Goal: Transaction & Acquisition: Purchase product/service

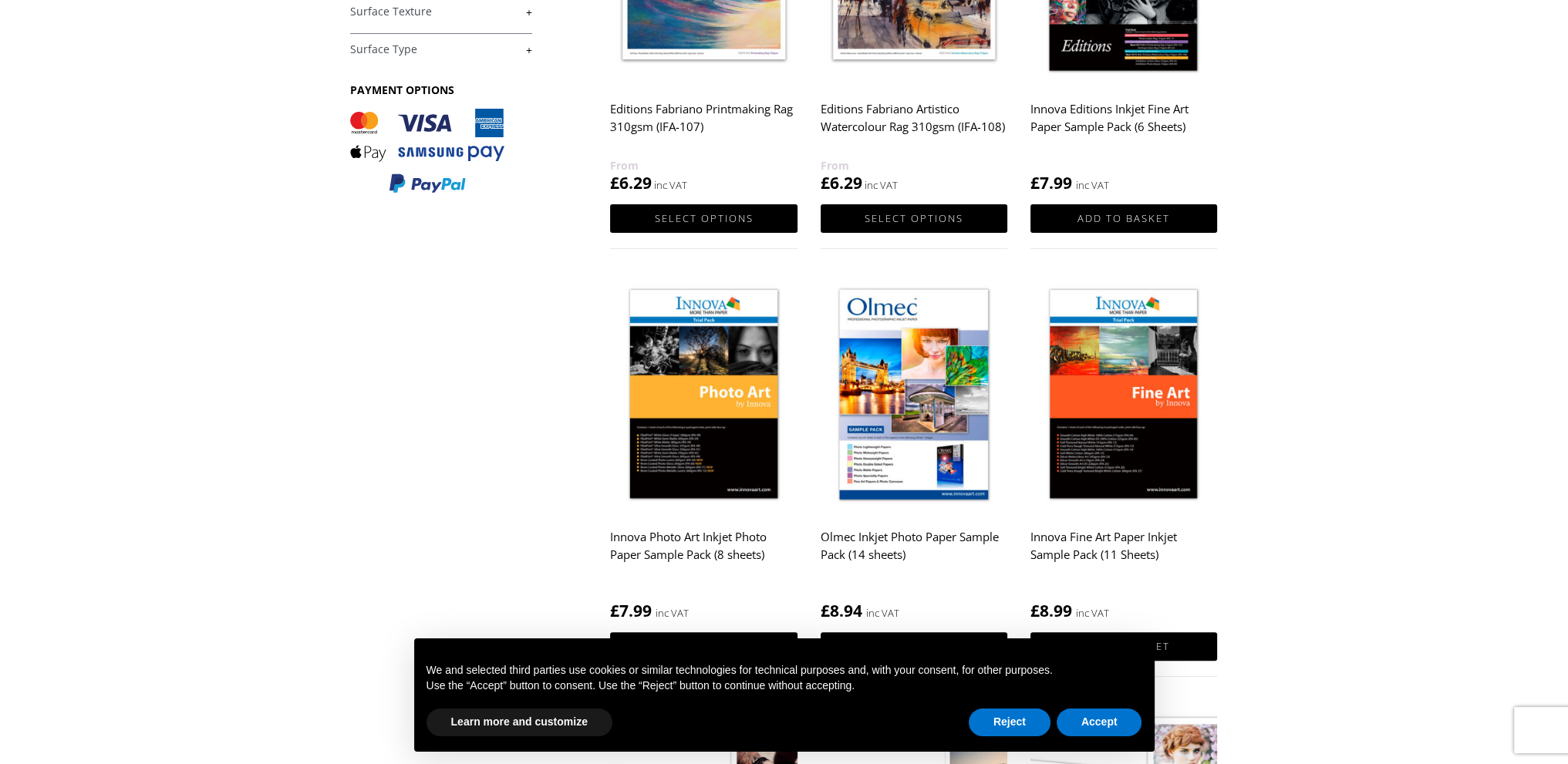
scroll to position [463, 0]
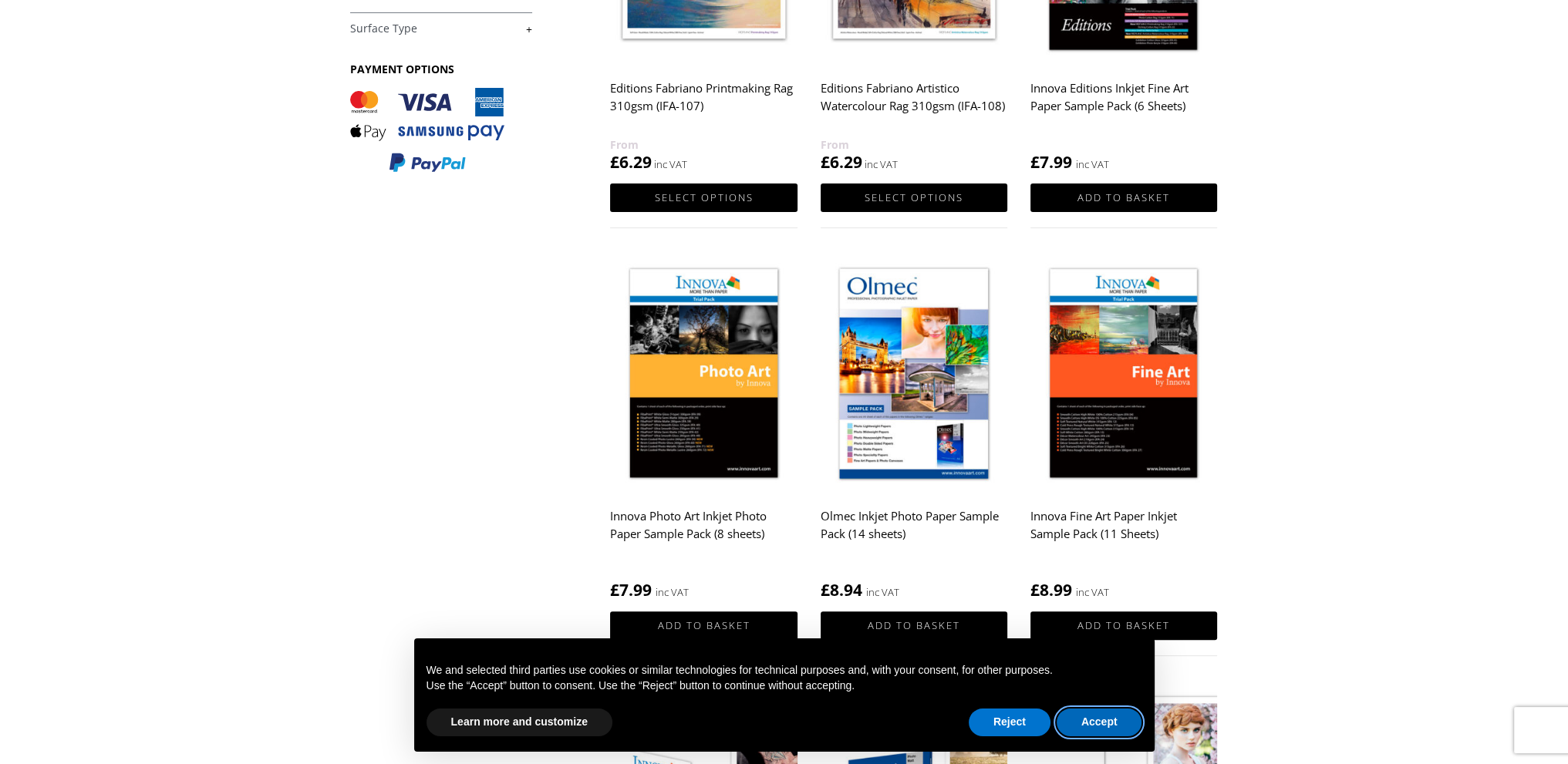
click at [1090, 720] on button "Accept" at bounding box center [1099, 723] width 86 height 28
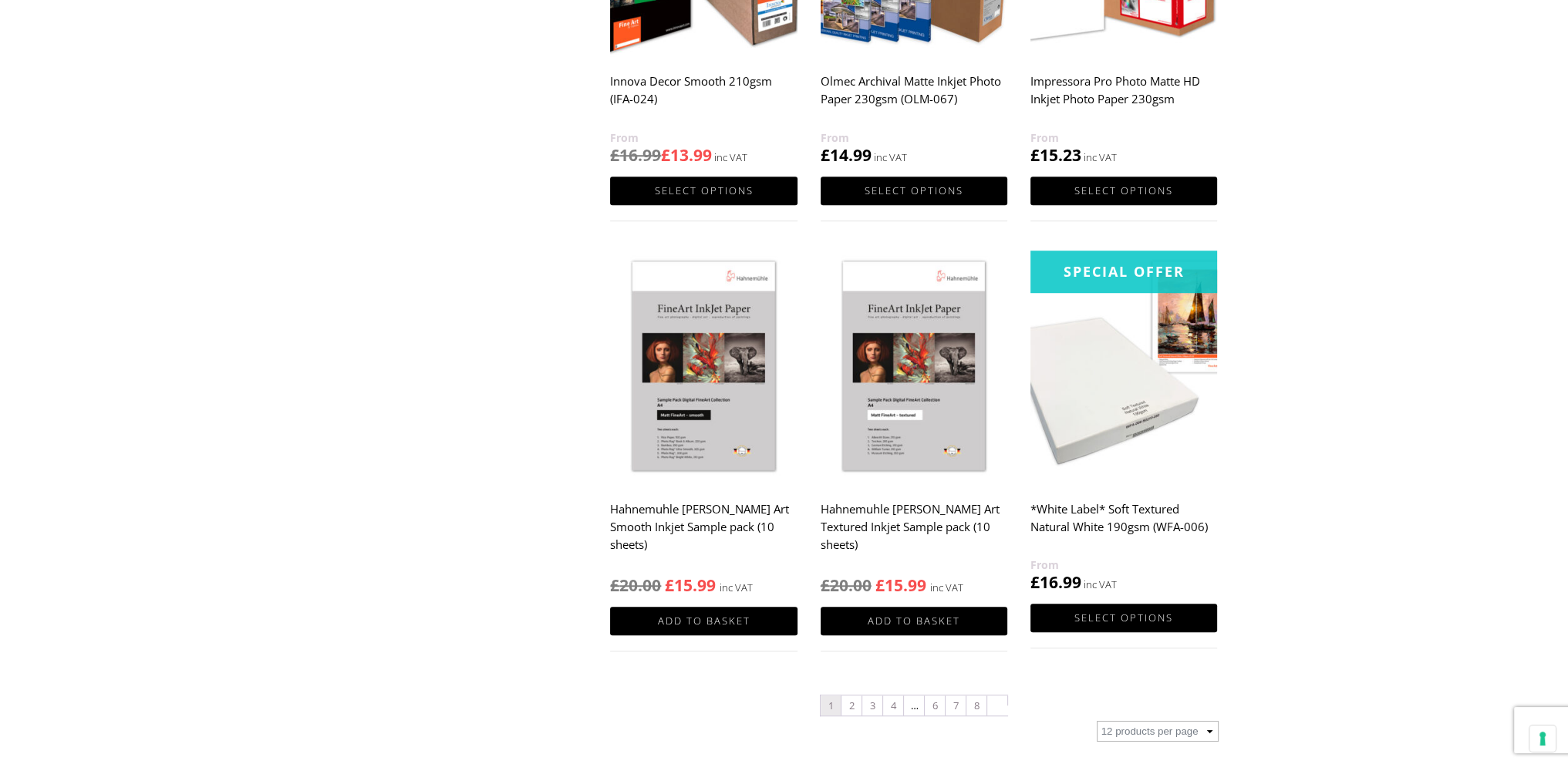
scroll to position [1388, 0]
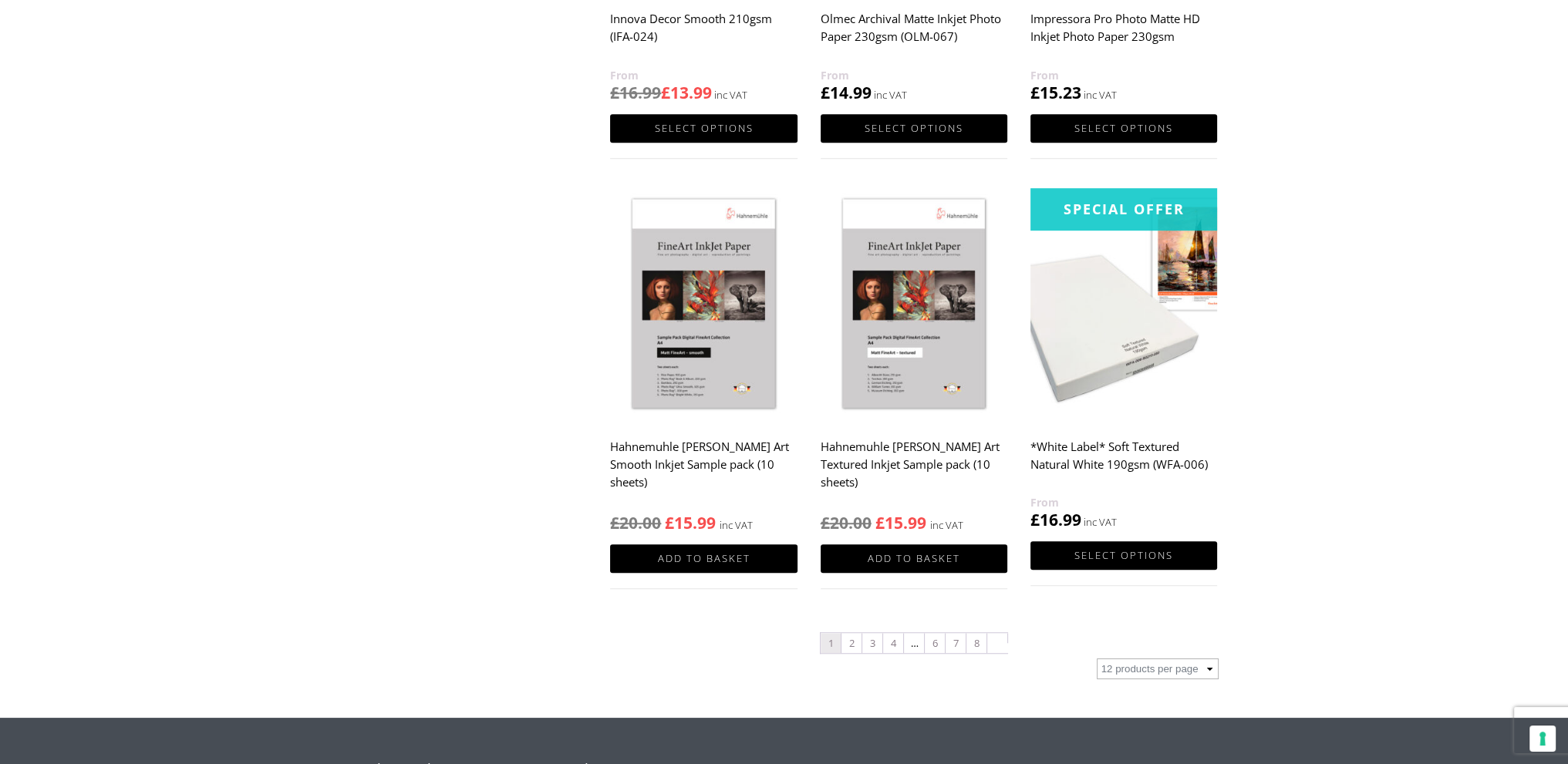
click at [1094, 305] on img at bounding box center [1124, 305] width 186 height 234
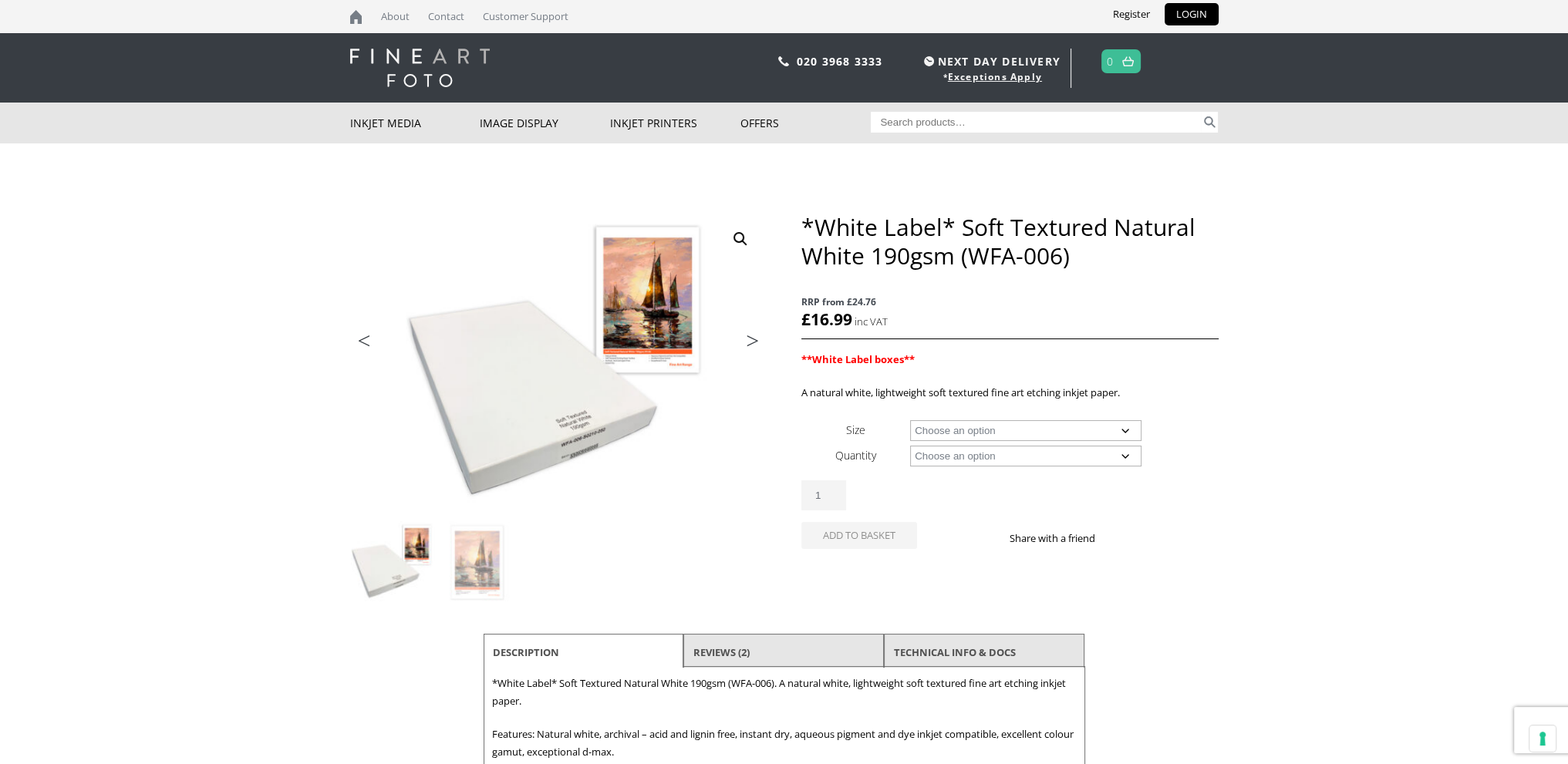
click at [1126, 434] on select "Choose an option A4 Sheet A3 Sheet A3+ Sheet A2 Sheet 17" Wide Roll 24" Wide Ro…" at bounding box center [1025, 430] width 232 height 21
click at [910, 420] on select "Choose an option A4 Sheet A3 Sheet A3+ Sheet A2 Sheet 17" Wide Roll 24" Wide Ro…" at bounding box center [1025, 430] width 232 height 21
select select "a4-sheet"
click at [1120, 453] on select "Choose an option 25 Sheets" at bounding box center [1025, 456] width 232 height 21
select select "25-sheets"
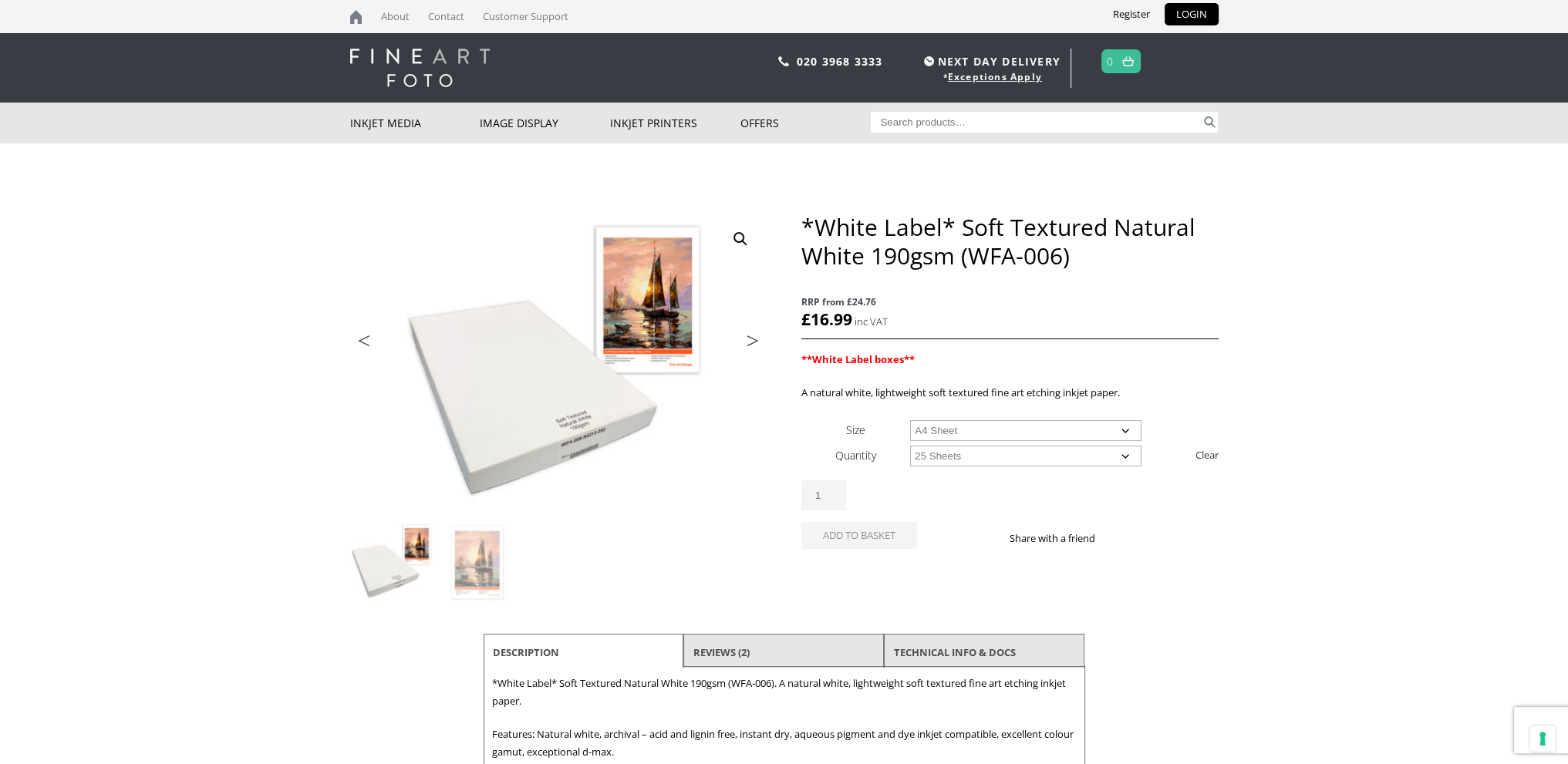
click at [910, 446] on select "Choose an option 25 Sheets" at bounding box center [1025, 456] width 232 height 21
select select "a4-sheet"
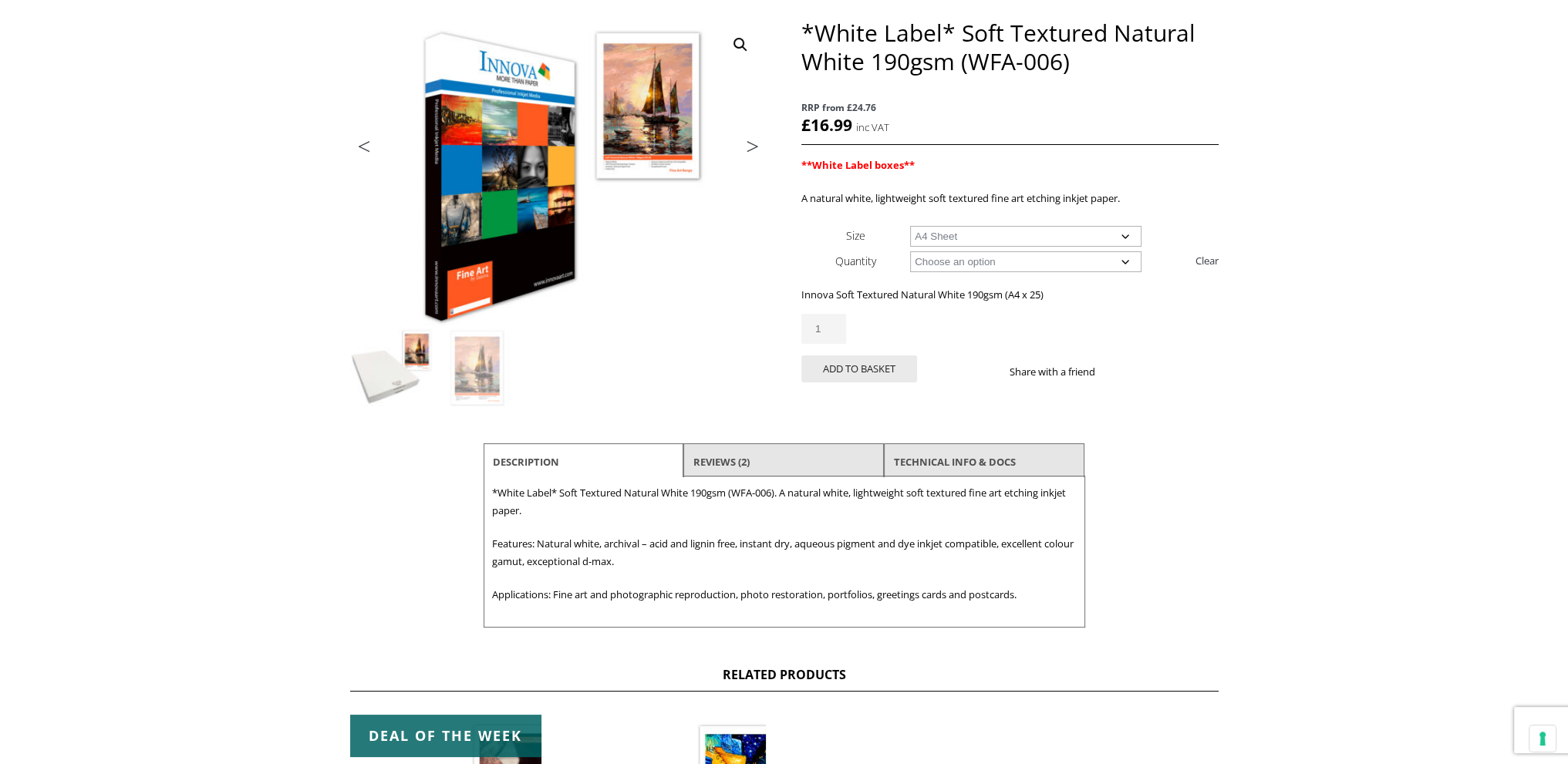
scroll to position [232, 0]
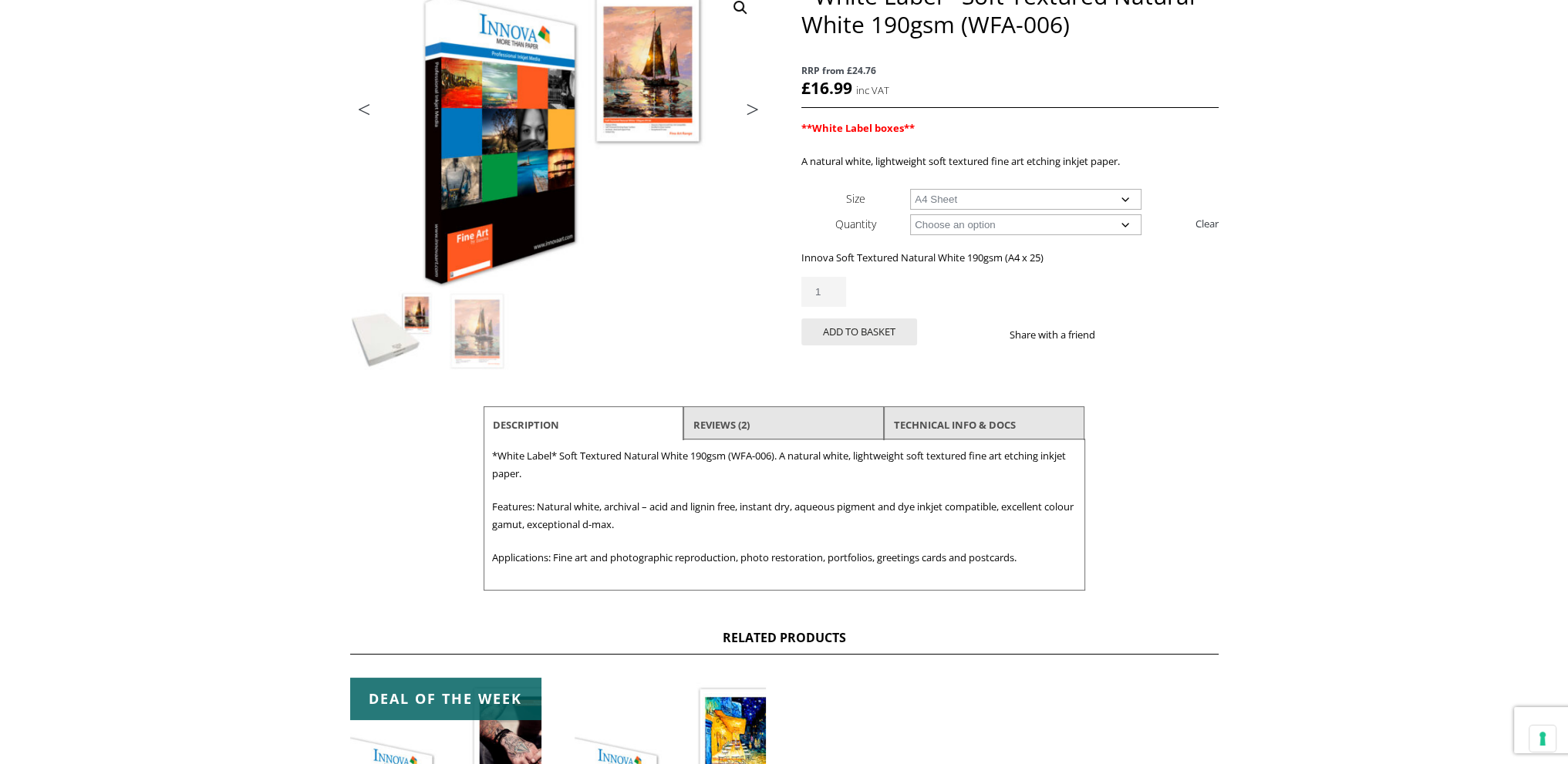
click at [1120, 223] on select "Choose an option 25 Sheets" at bounding box center [1025, 225] width 232 height 21
click at [1172, 391] on div "Previous Next *White Label* Soft Textured Natural White 190gsm (WFA-006) RRP fr…" at bounding box center [784, 285] width 869 height 609
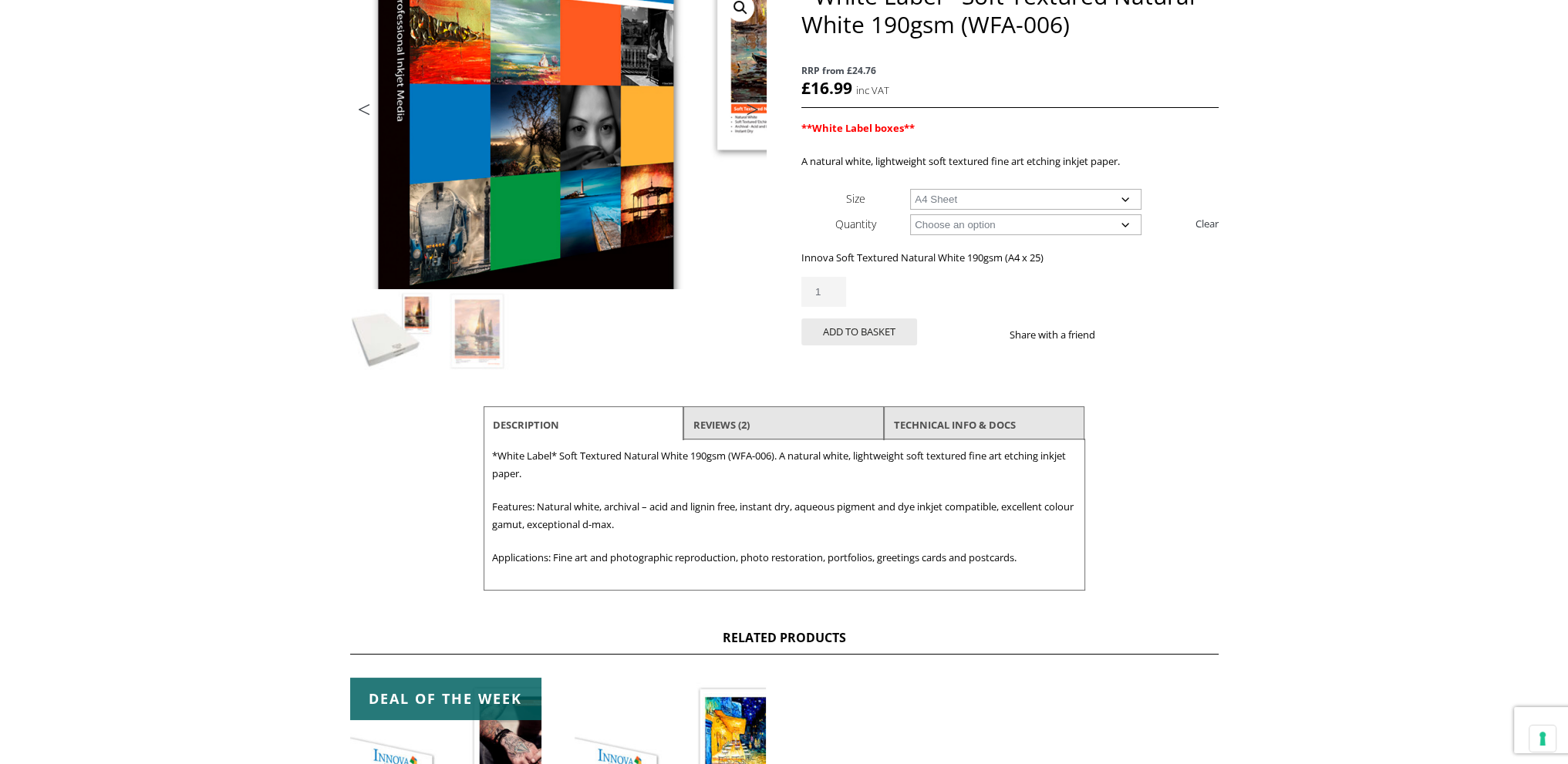
click at [473, 133] on img at bounding box center [642, 137] width 825 height 609
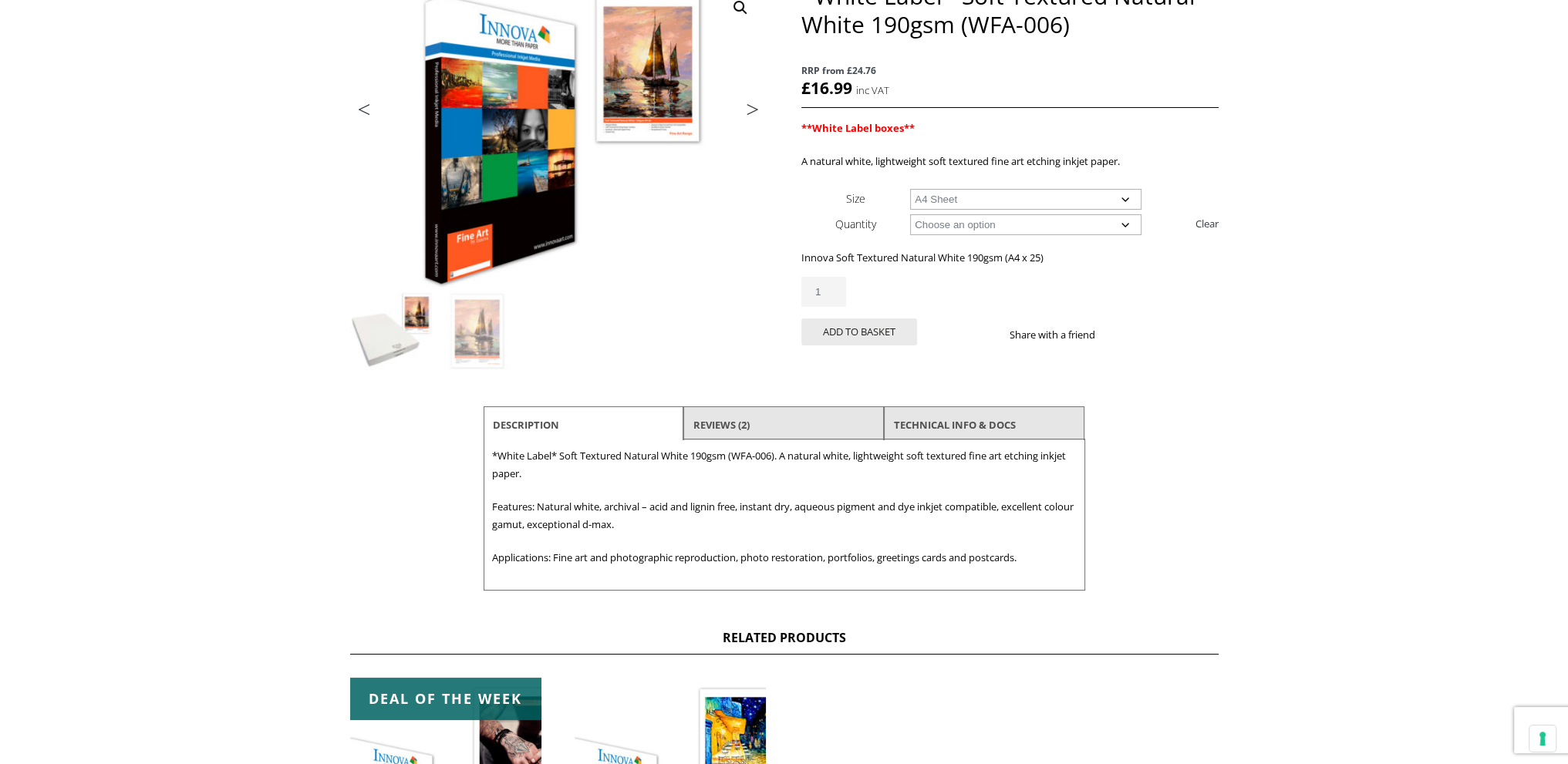
click at [416, 307] on img at bounding box center [392, 331] width 83 height 83
click at [481, 326] on img at bounding box center [477, 331] width 83 height 83
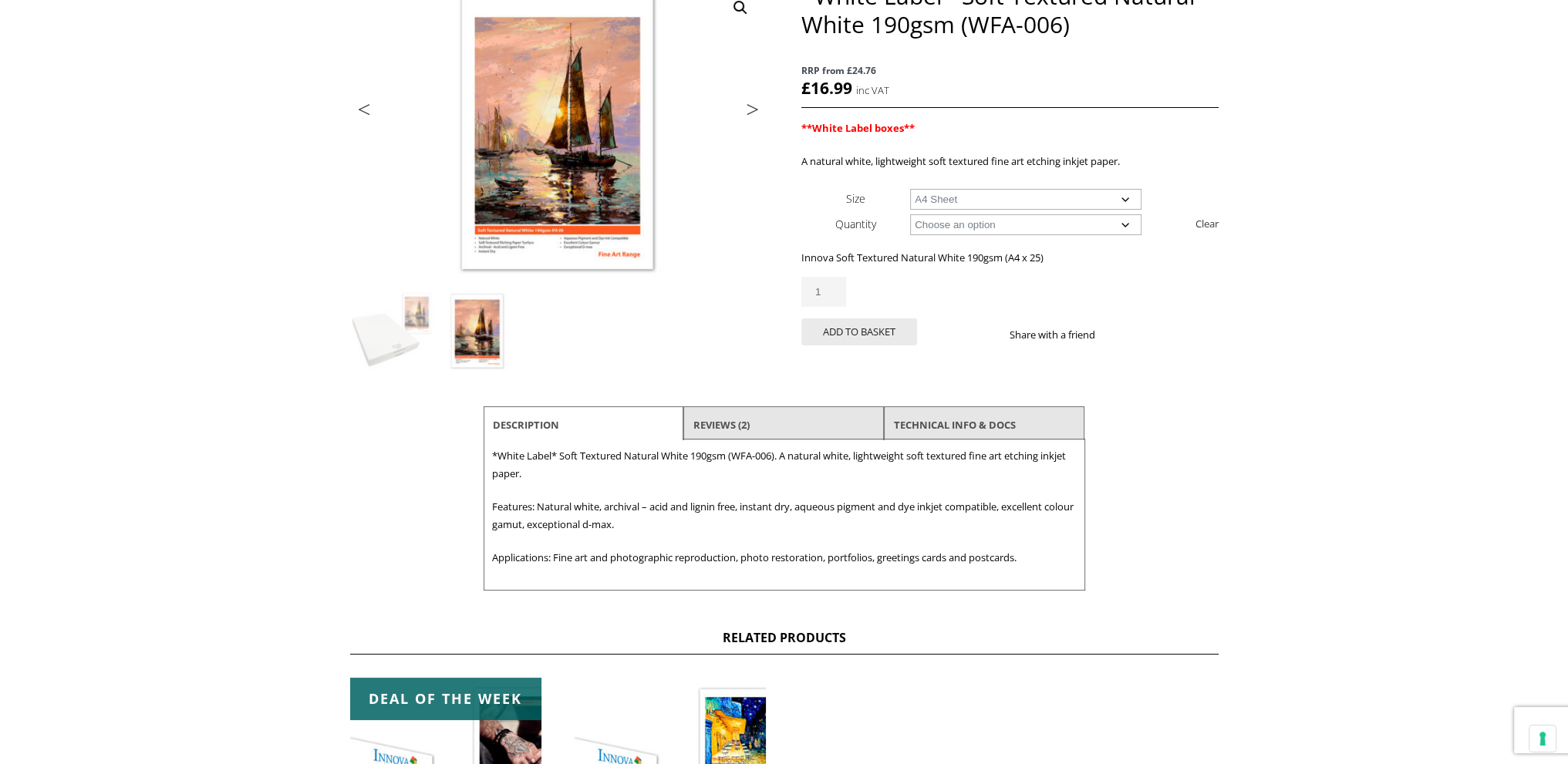
click at [577, 83] on img at bounding box center [540, 187] width 825 height 609
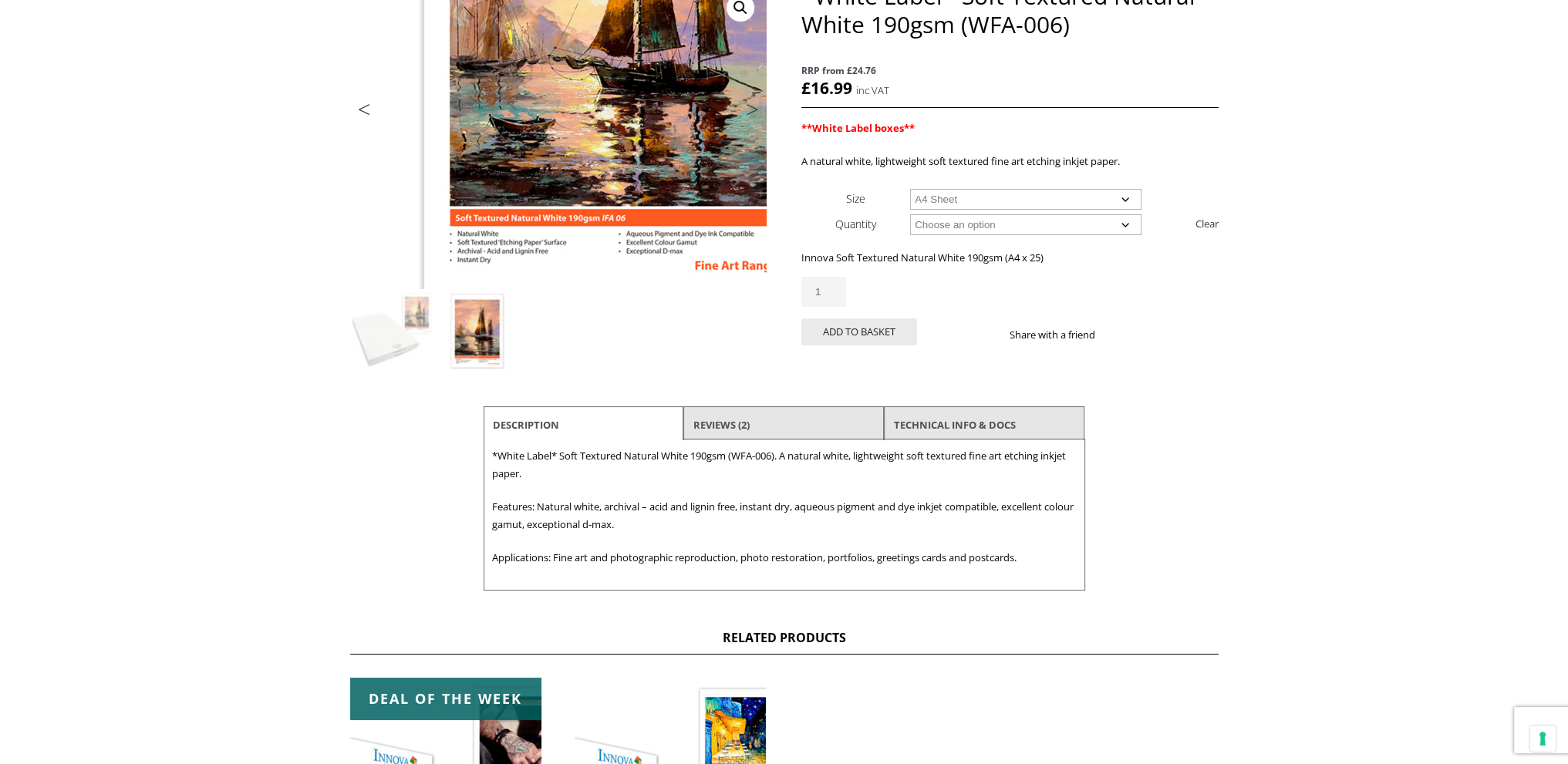
click at [501, 243] on img at bounding box center [615, 30] width 825 height 609
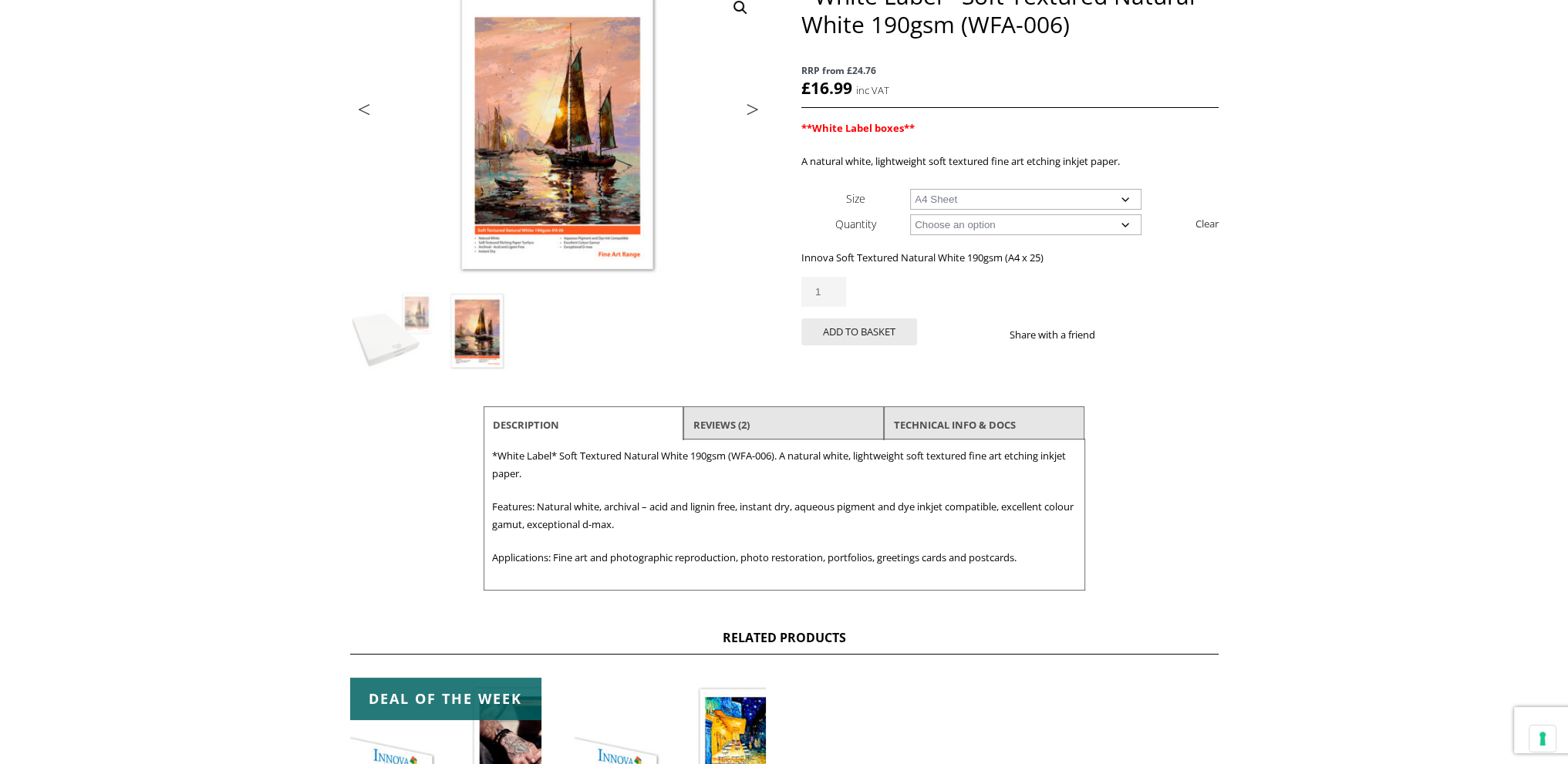
scroll to position [0, 0]
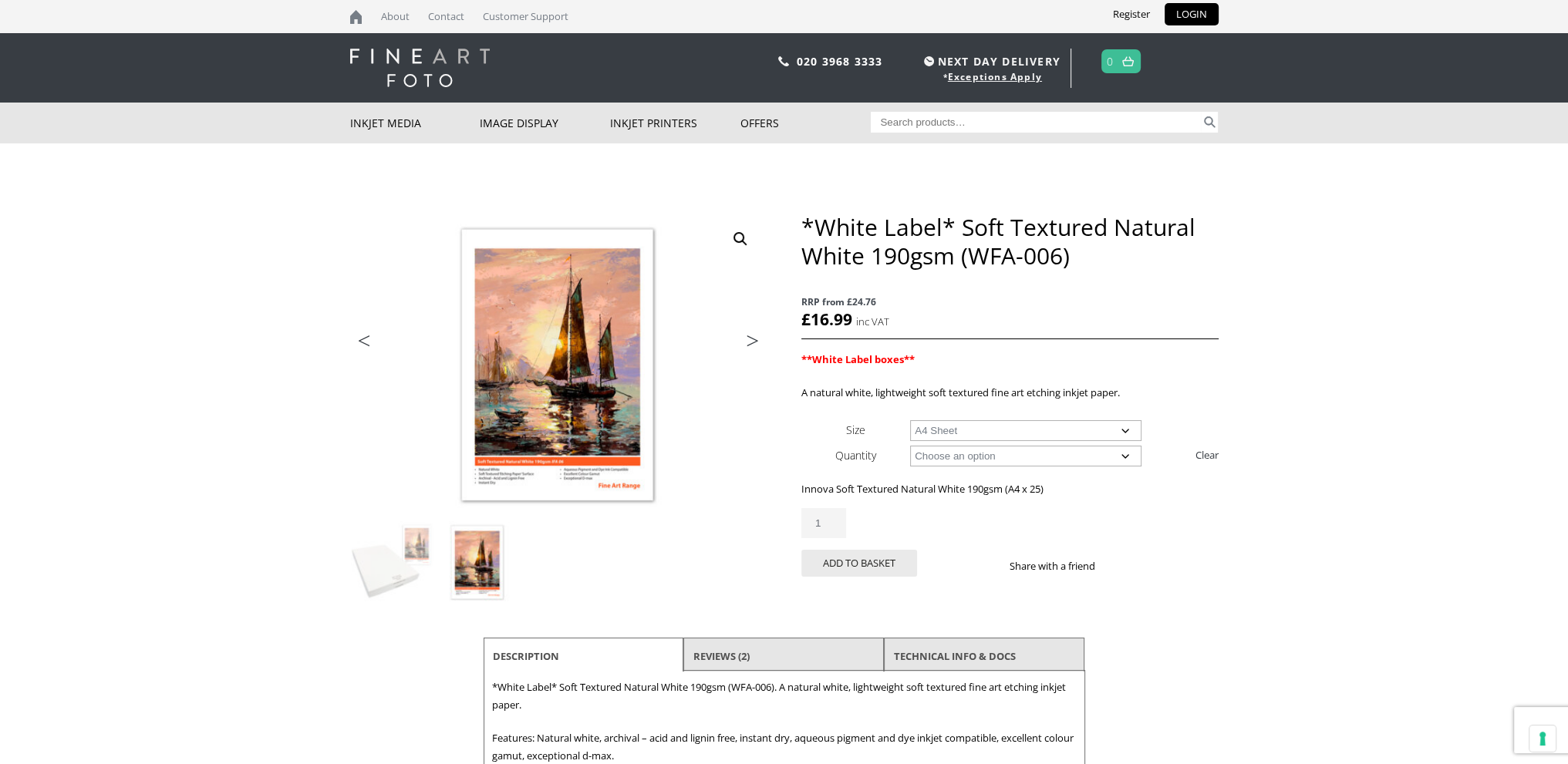
click at [1379, 363] on body "NEXT DAY DELIVERY * Exceptions Apply About Contact Customer Support Register LO…" at bounding box center [784, 382] width 1568 height 764
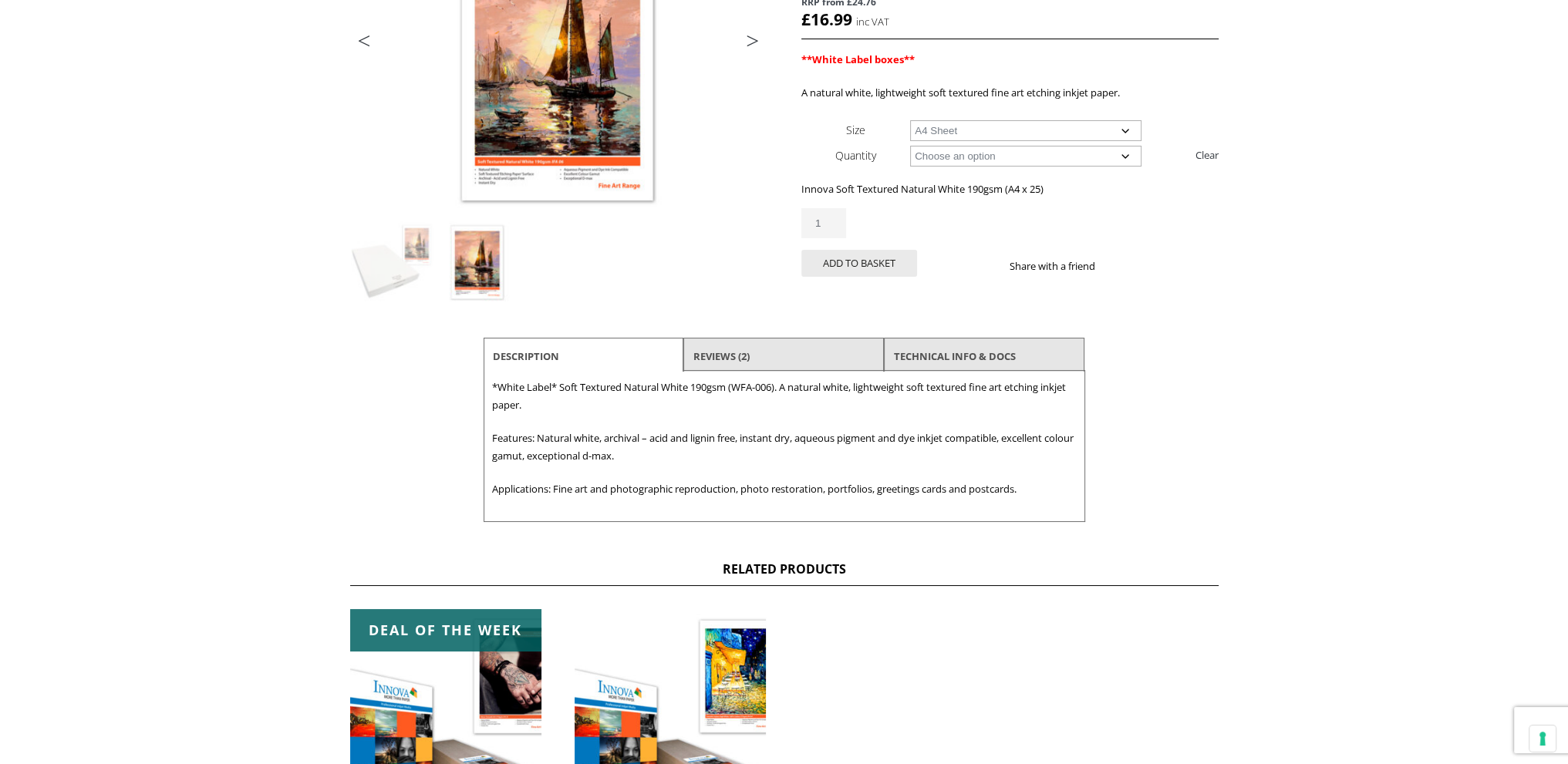
scroll to position [386, 0]
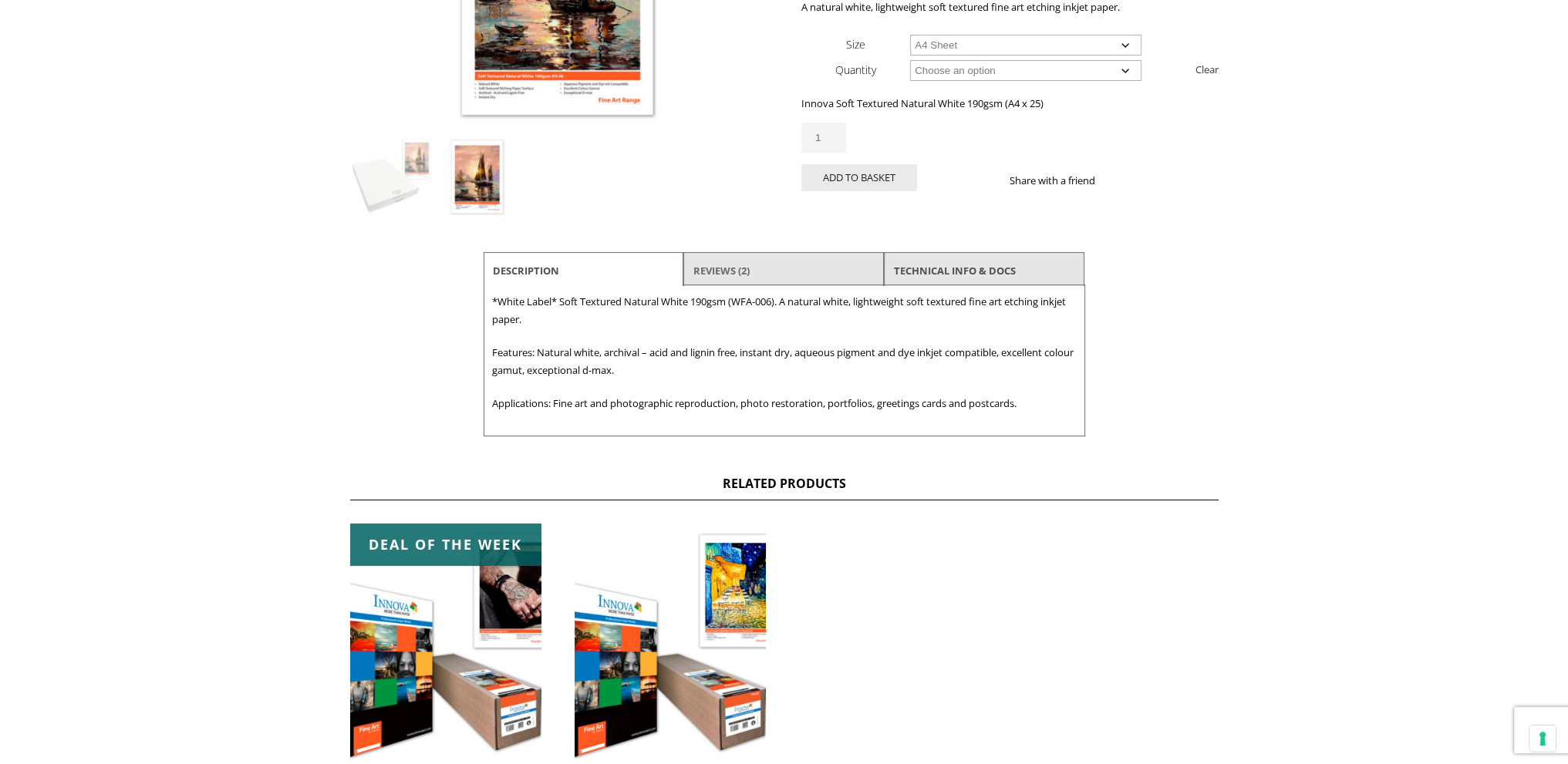
click at [734, 266] on link "Reviews (2)" at bounding box center [721, 271] width 56 height 28
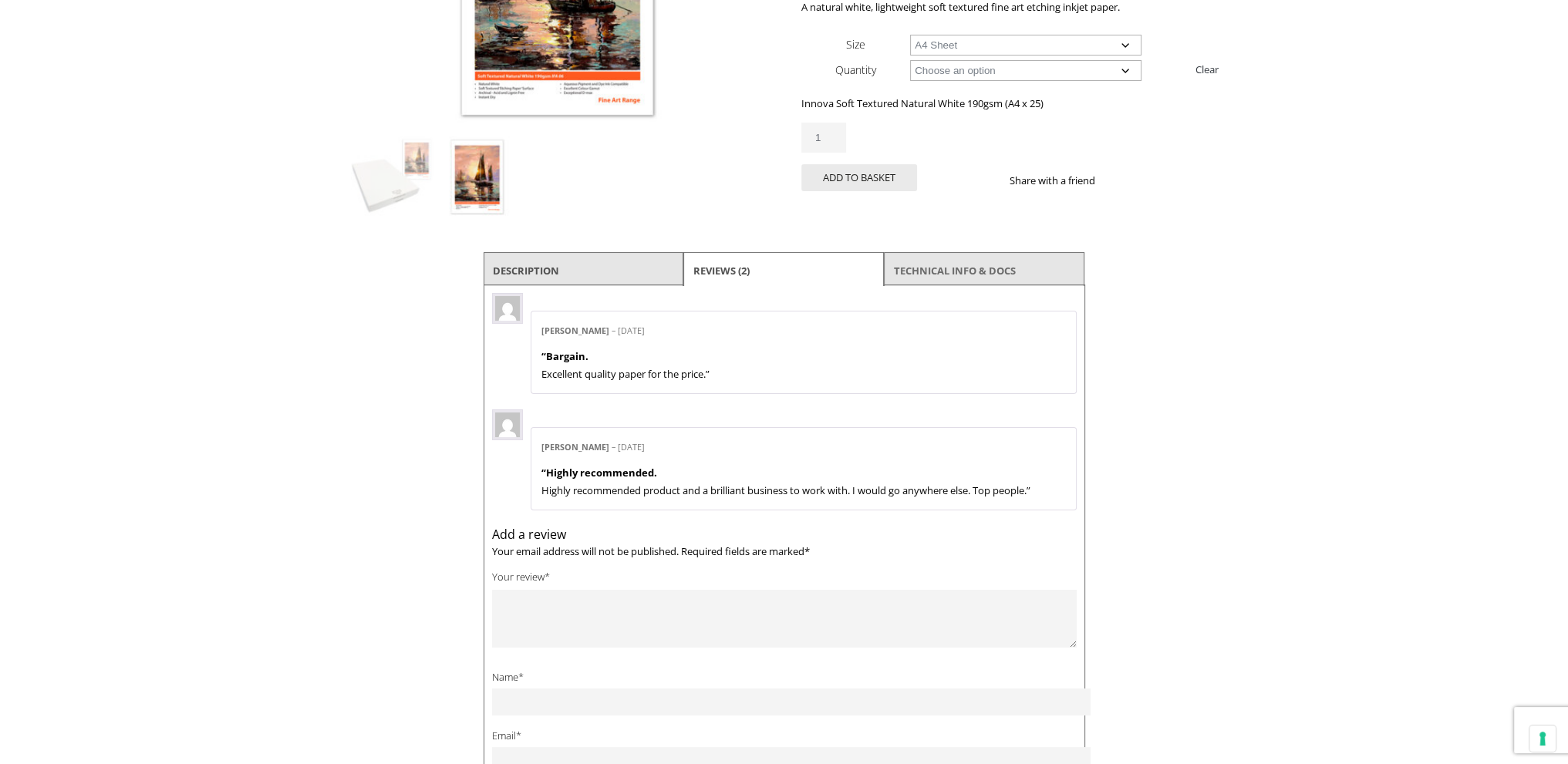
click at [971, 269] on link "TECHNICAL INFO & DOCS" at bounding box center [954, 271] width 122 height 28
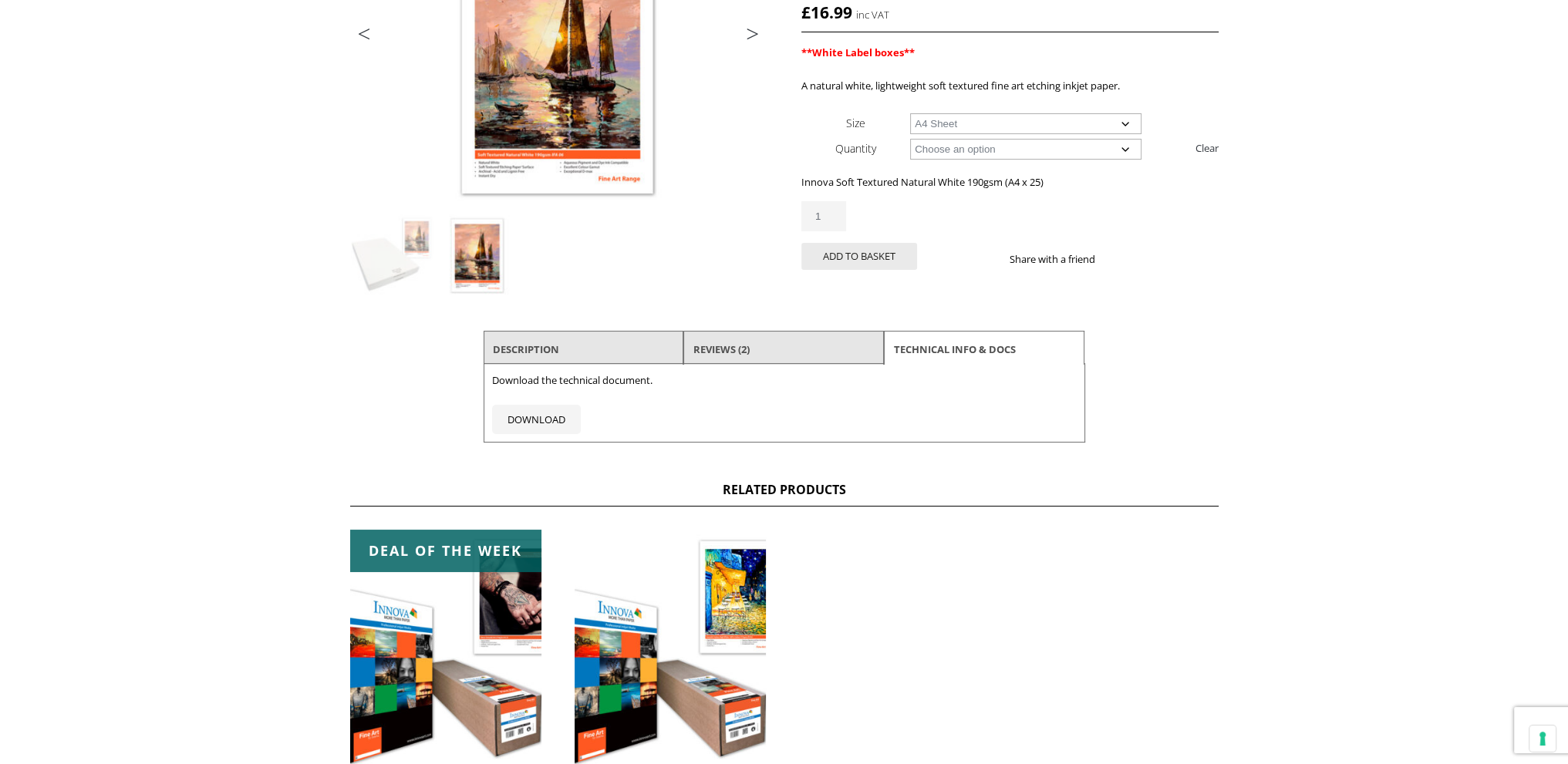
scroll to position [0, 0]
